Goal: Task Accomplishment & Management: Use online tool/utility

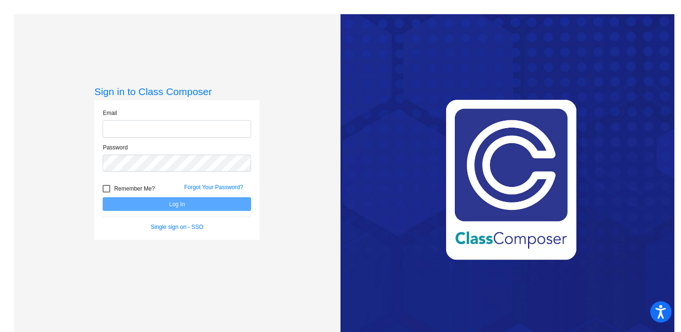
type input "[EMAIL_ADDRESS][DOMAIN_NAME]"
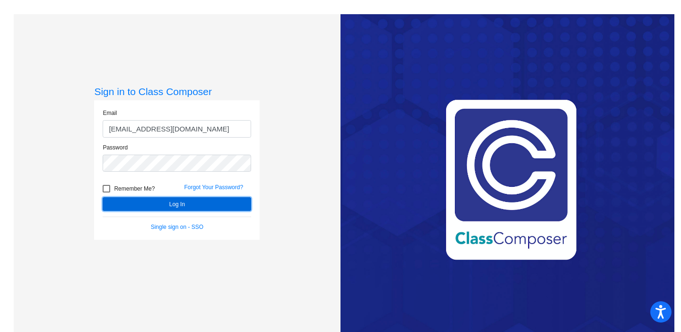
click at [211, 203] on button "Log In" at bounding box center [177, 204] width 149 height 14
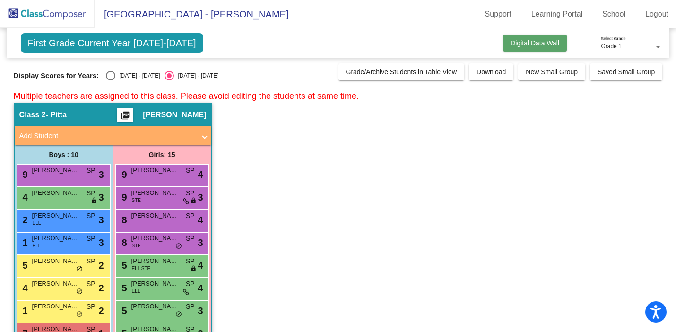
click at [549, 42] on span "Digital Data Wall" at bounding box center [535, 43] width 49 height 8
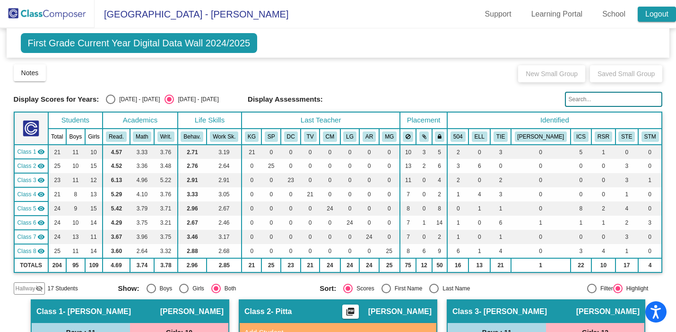
click at [656, 10] on link "Logout" at bounding box center [657, 14] width 38 height 15
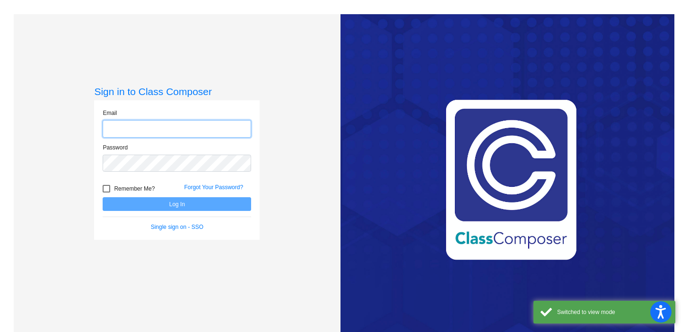
type input "[EMAIL_ADDRESS][DOMAIN_NAME]"
